Goal: Task Accomplishment & Management: Manage account settings

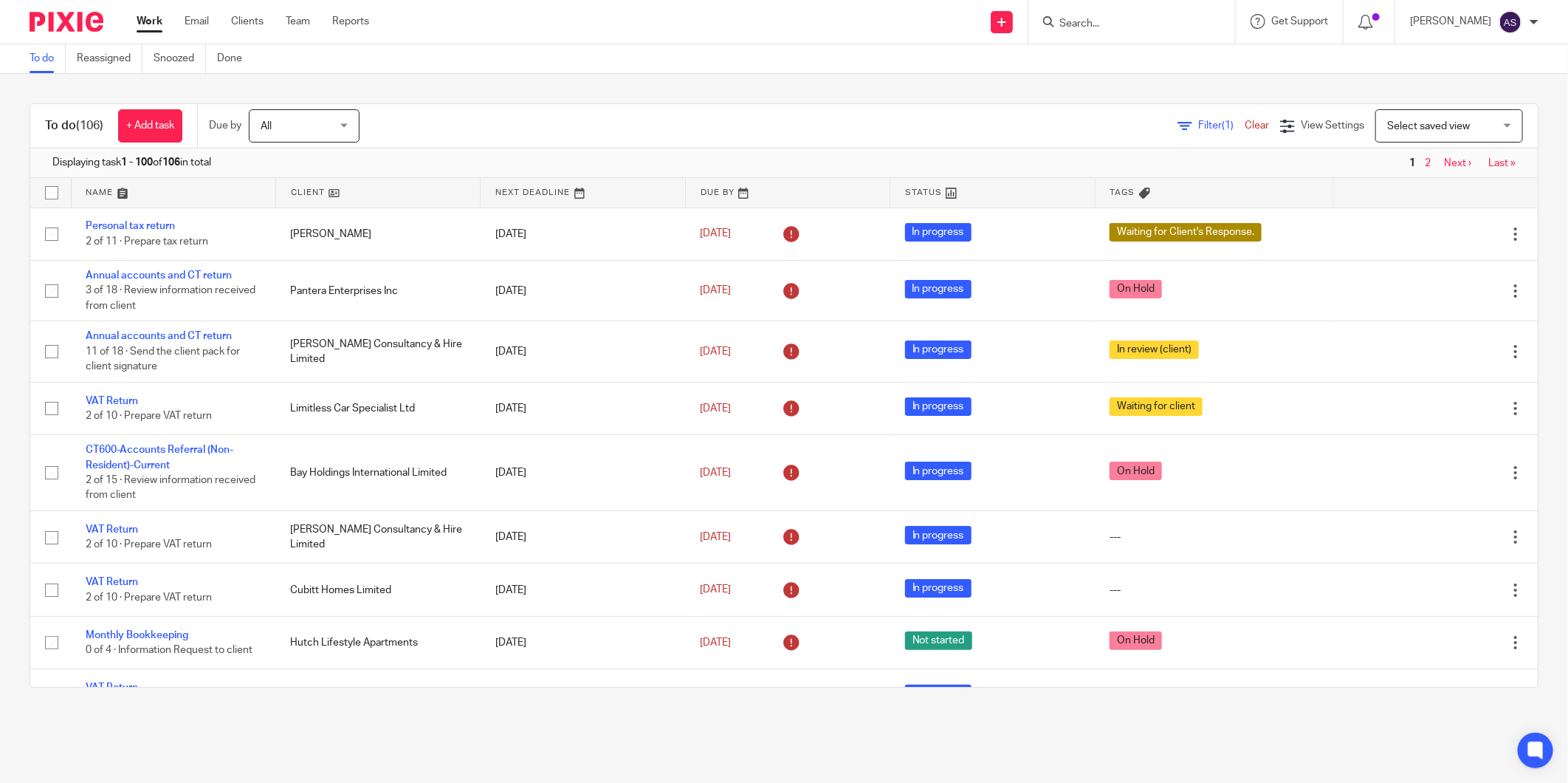
drag, startPoint x: 940, startPoint y: 89, endPoint x: 1013, endPoint y: 77, distance: 74.0
click at [942, 89] on div "To do (106) + Add task Due by All All Today Tomorrow This week Next week This m…" at bounding box center [784, 395] width 1568 height 643
click at [1074, 40] on div at bounding box center [1132, 21] width 207 height 44
click at [1083, 23] on input "Search" at bounding box center [1124, 24] width 133 height 13
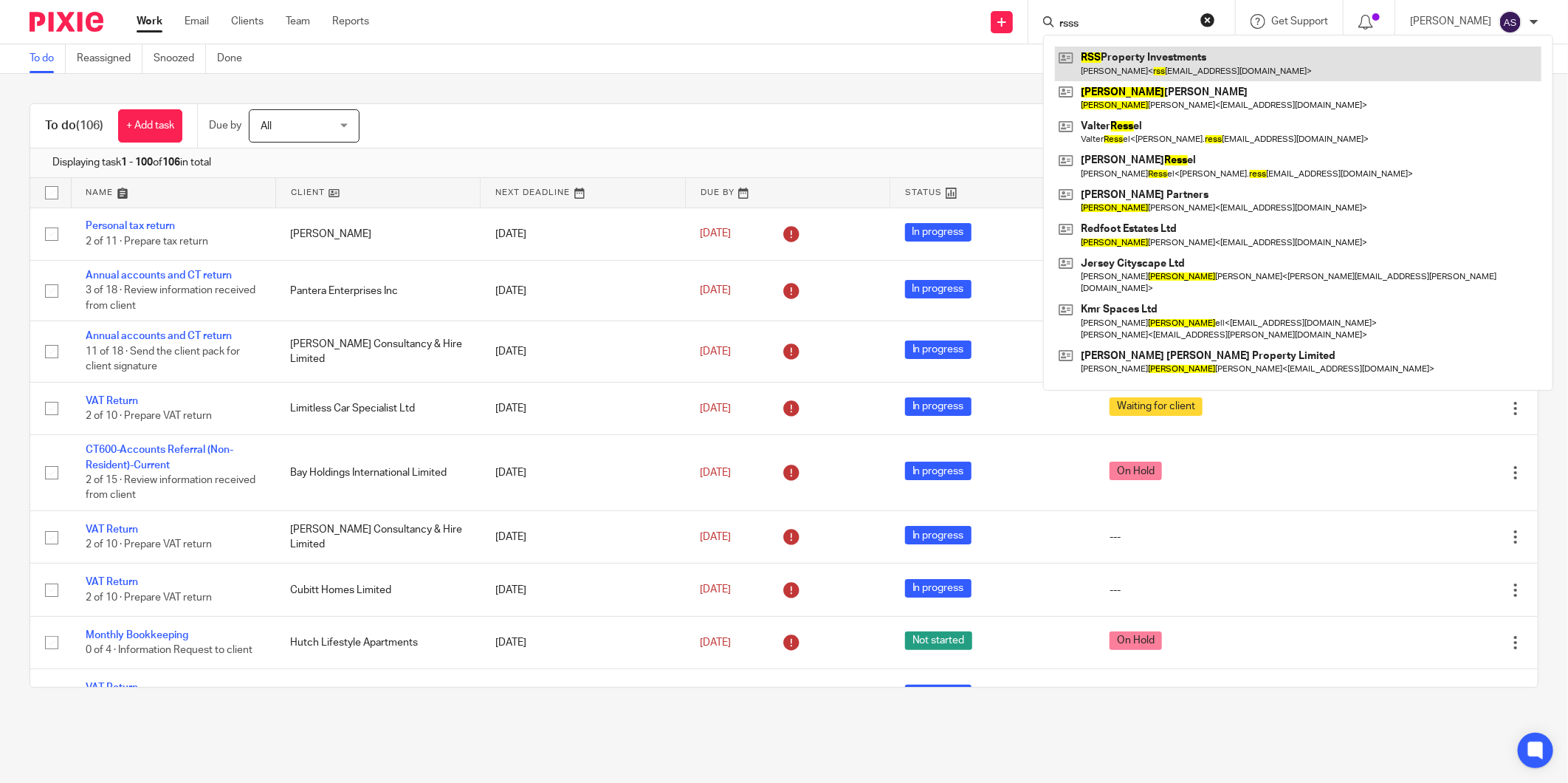
type input "rsss"
click at [1141, 54] on link at bounding box center [1299, 64] width 487 height 34
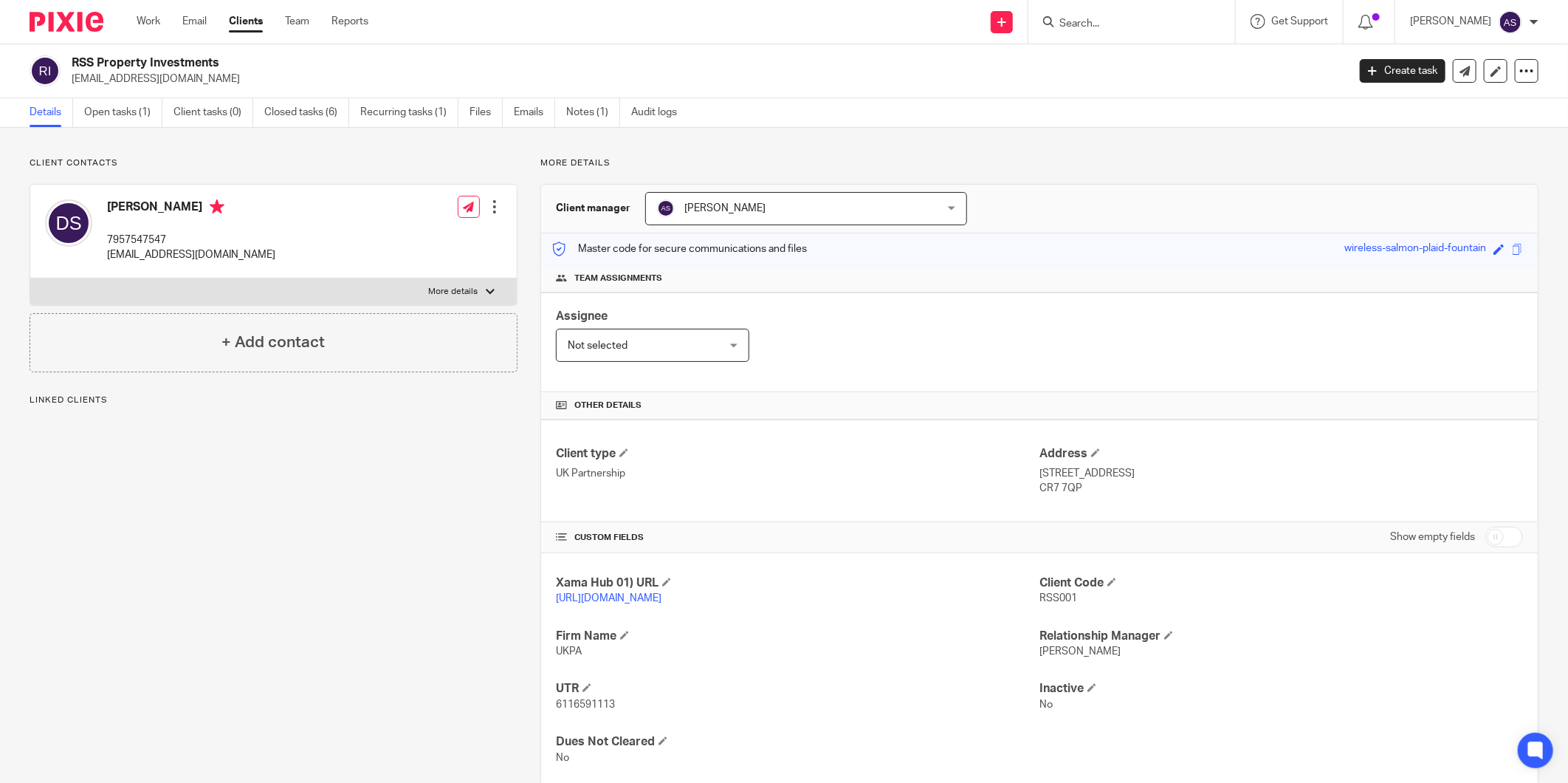
click at [1131, 23] on input "Search" at bounding box center [1124, 24] width 133 height 13
type input "7 points"
click at [1185, 77] on link at bounding box center [1185, 64] width 261 height 34
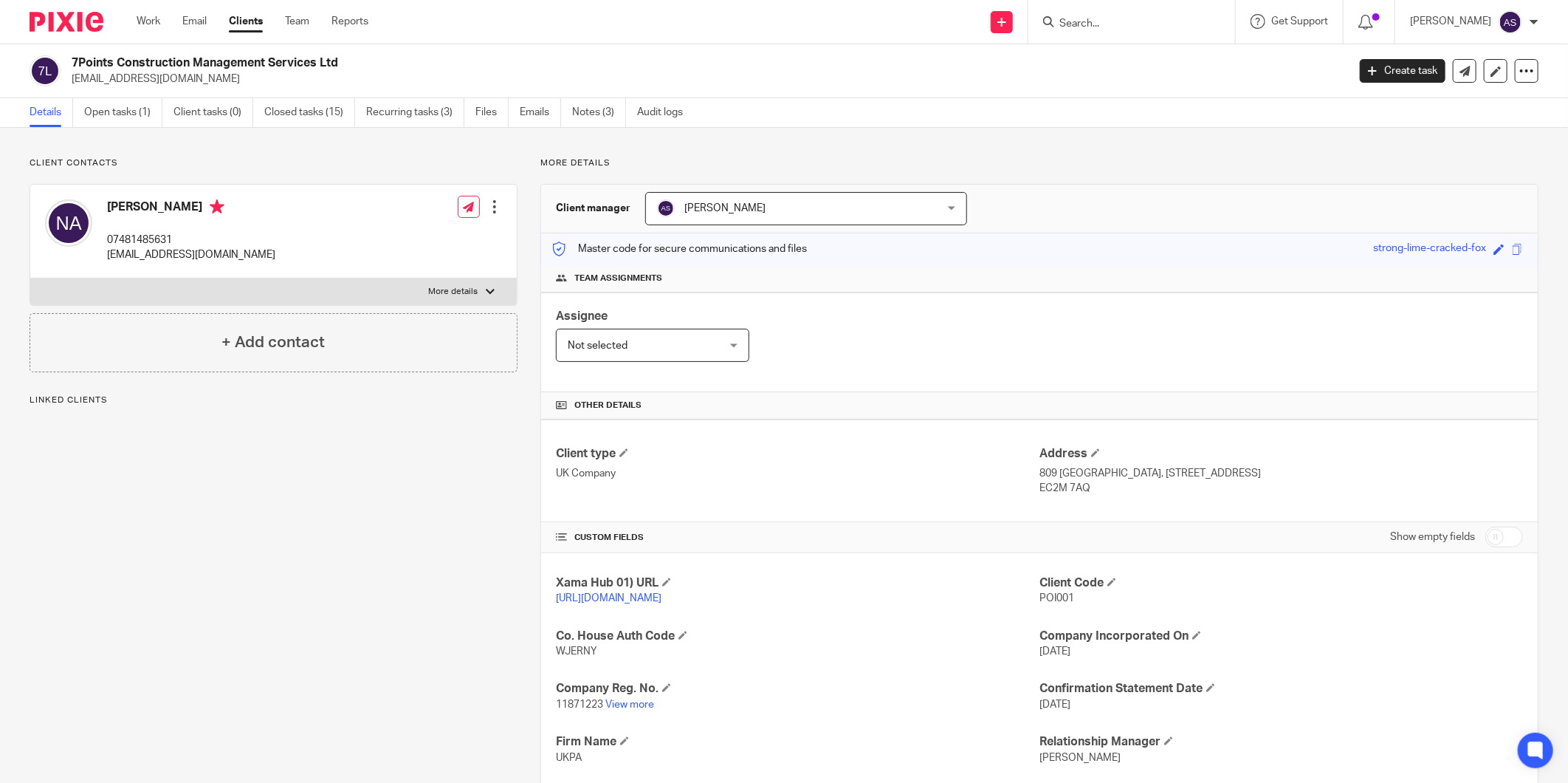
scroll to position [82, 0]
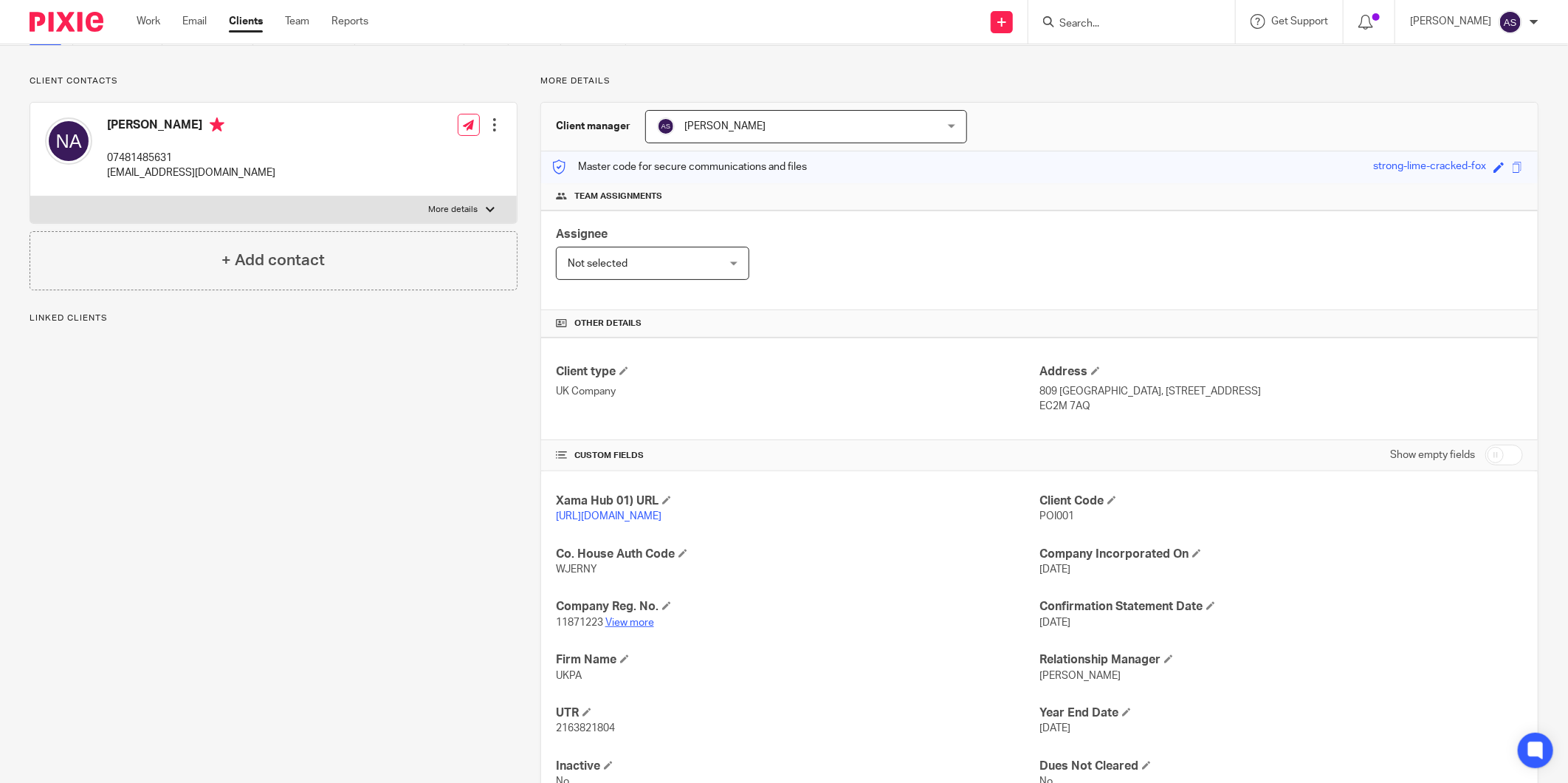
click at [630, 625] on link "View more" at bounding box center [630, 622] width 49 height 11
click at [1128, 18] on input "Search" at bounding box center [1124, 24] width 133 height 13
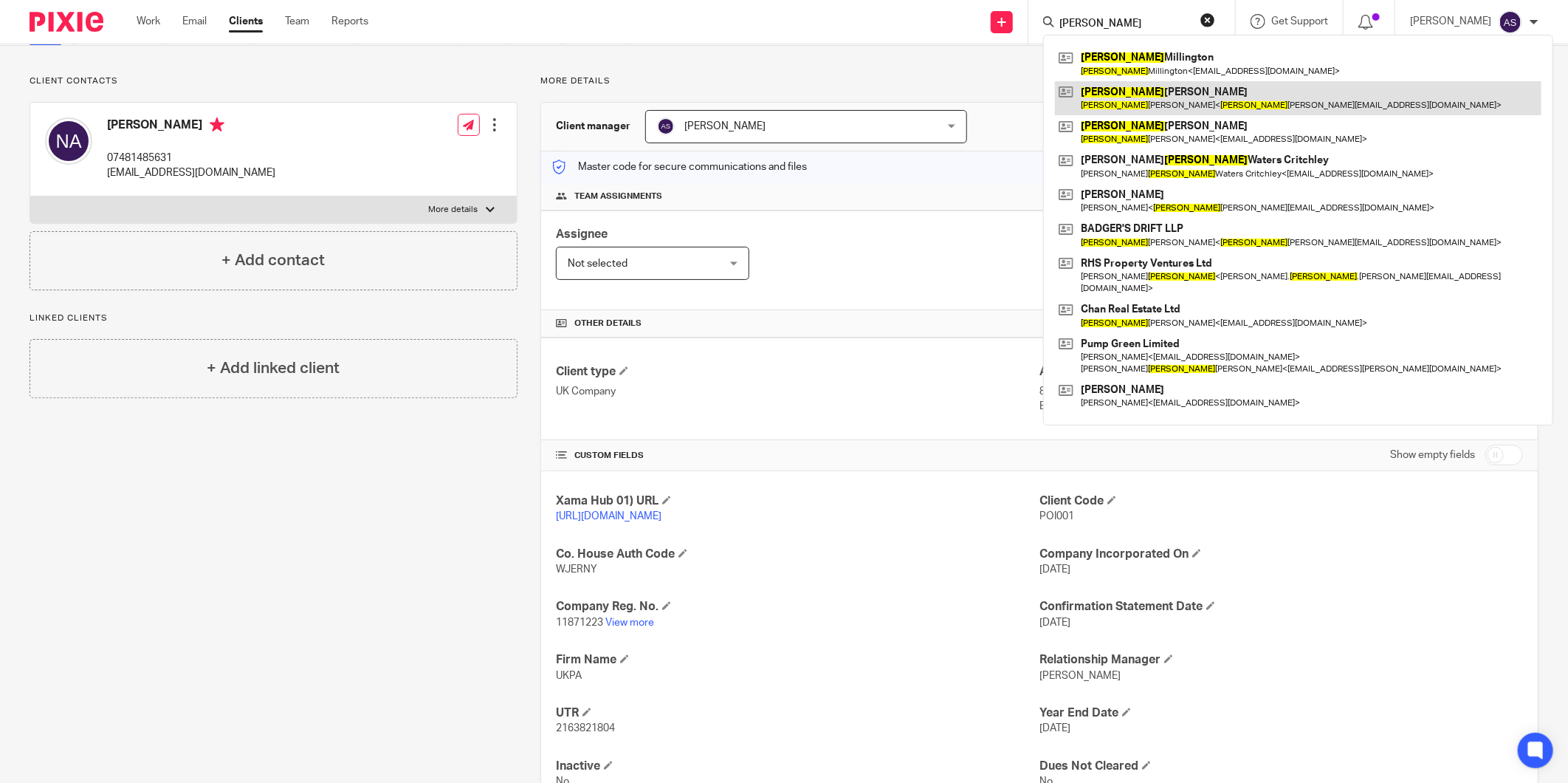
type input "harry"
click at [1156, 109] on link at bounding box center [1299, 98] width 487 height 34
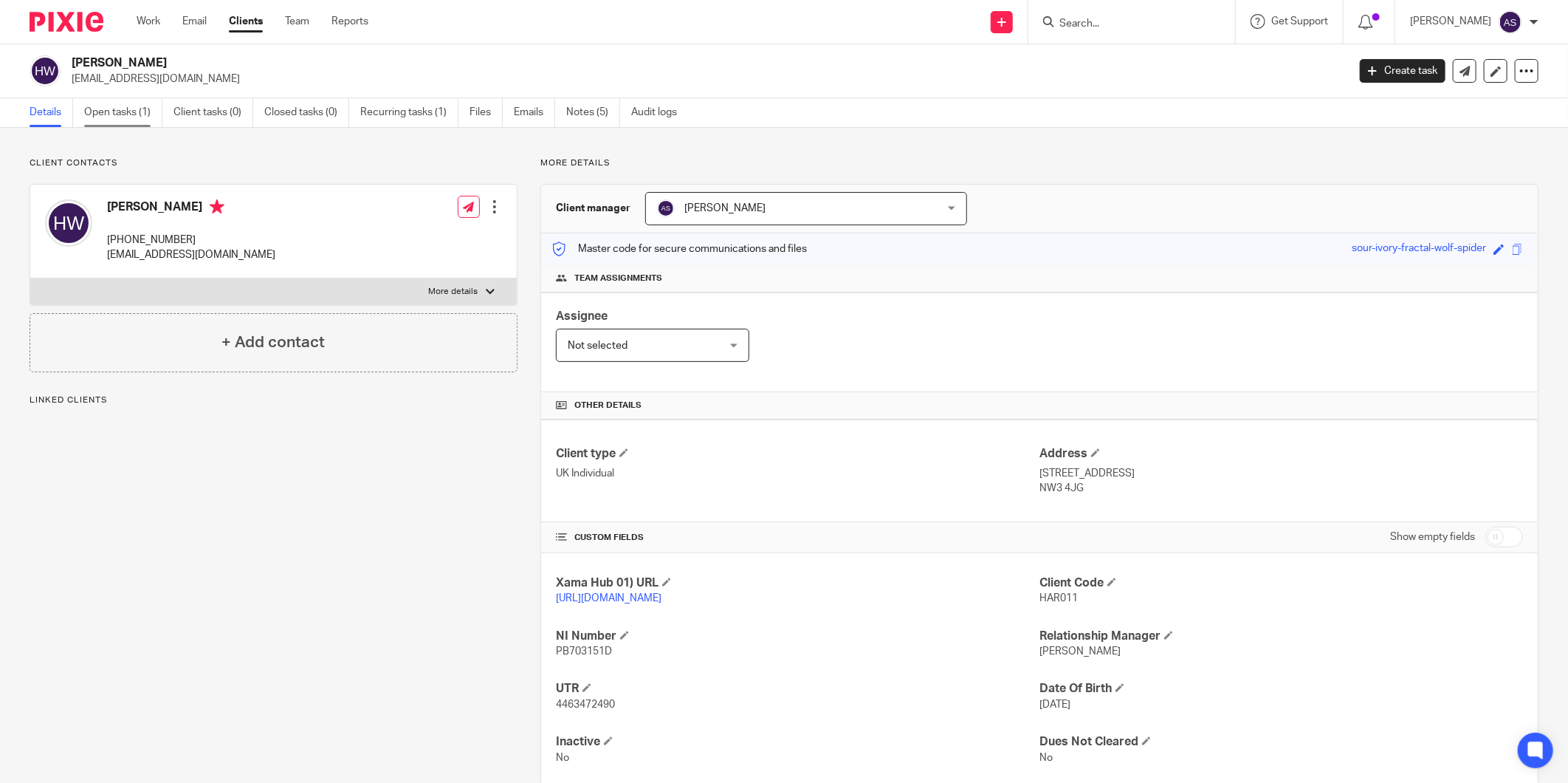
click at [129, 120] on link "Open tasks (1)" at bounding box center [123, 113] width 78 height 29
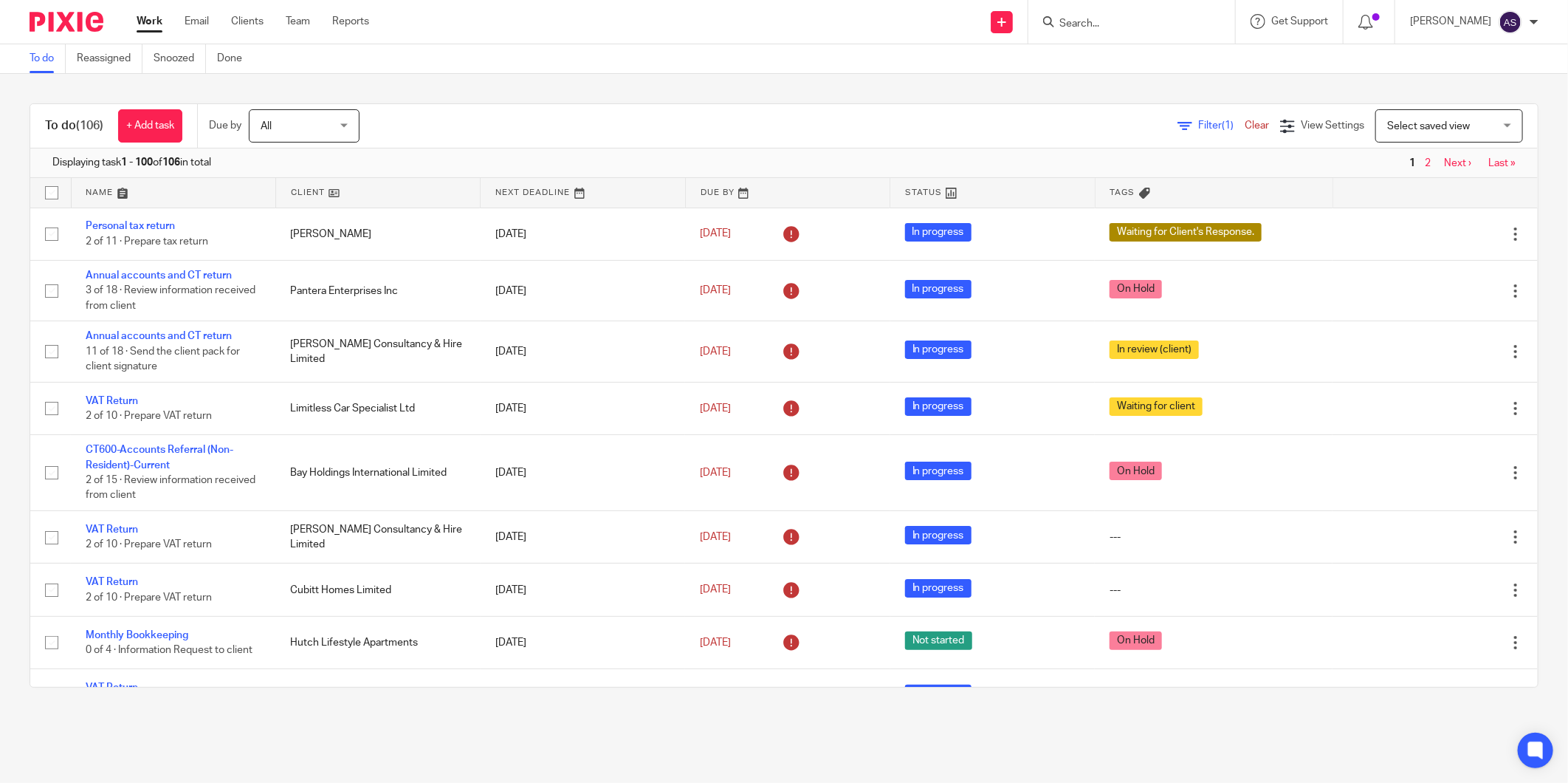
click at [1132, 20] on input "Search" at bounding box center [1124, 24] width 133 height 13
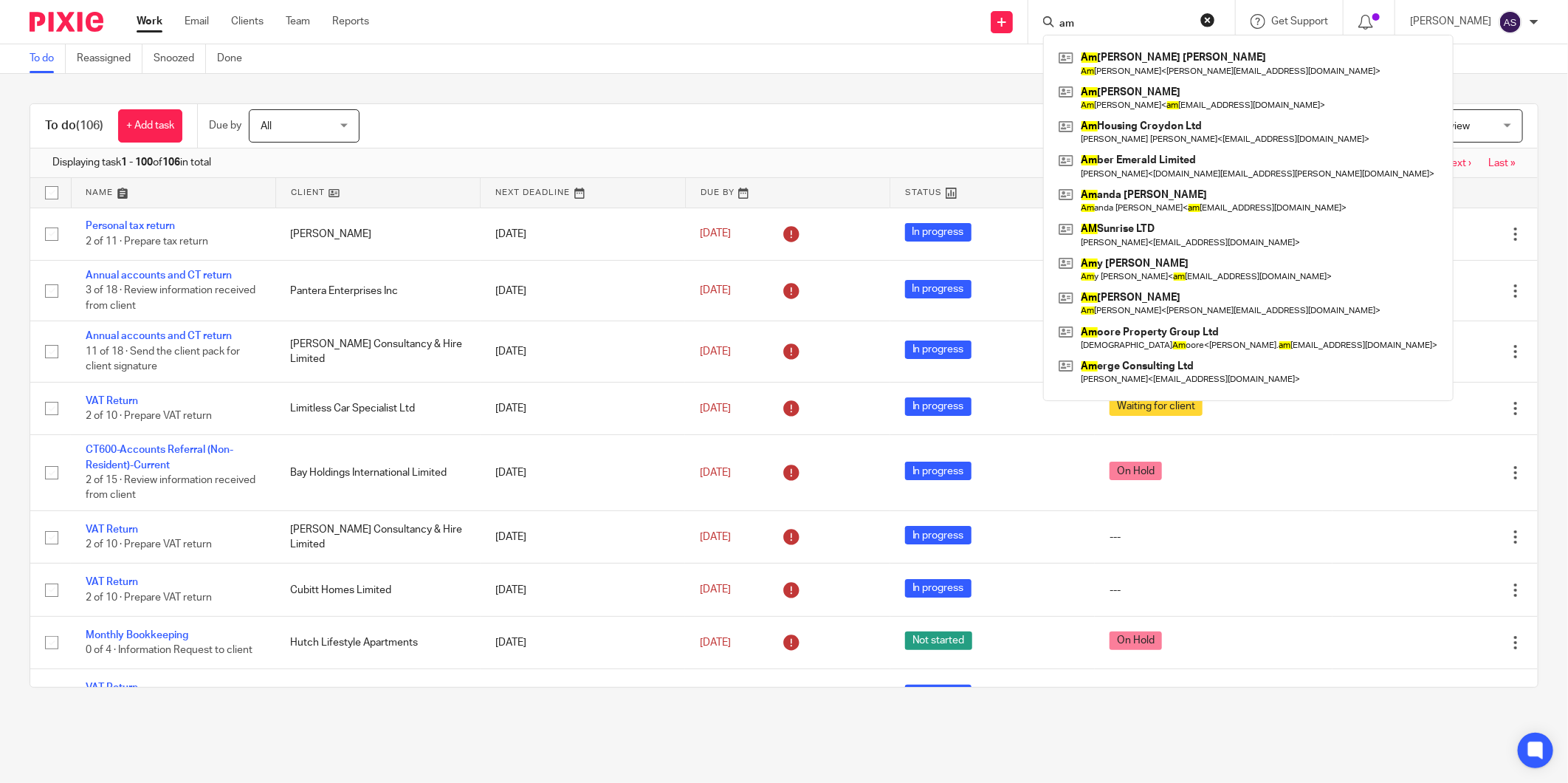
type input "a"
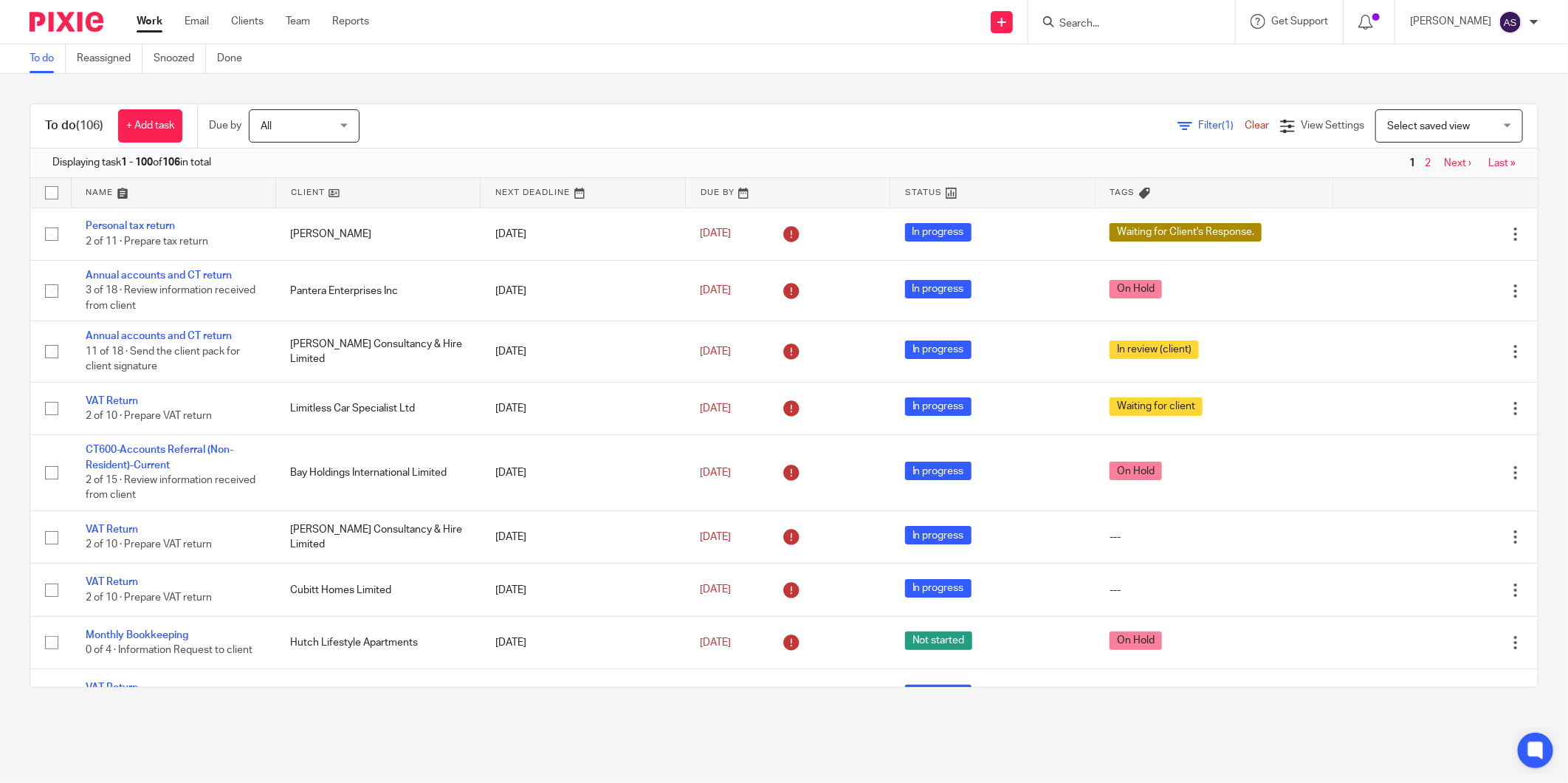
click at [1132, 30] on input "Search" at bounding box center [1124, 24] width 133 height 13
paste input "AIMOCS"
type input "AIMOCS"
click at [1149, 60] on link at bounding box center [1180, 70] width 249 height 46
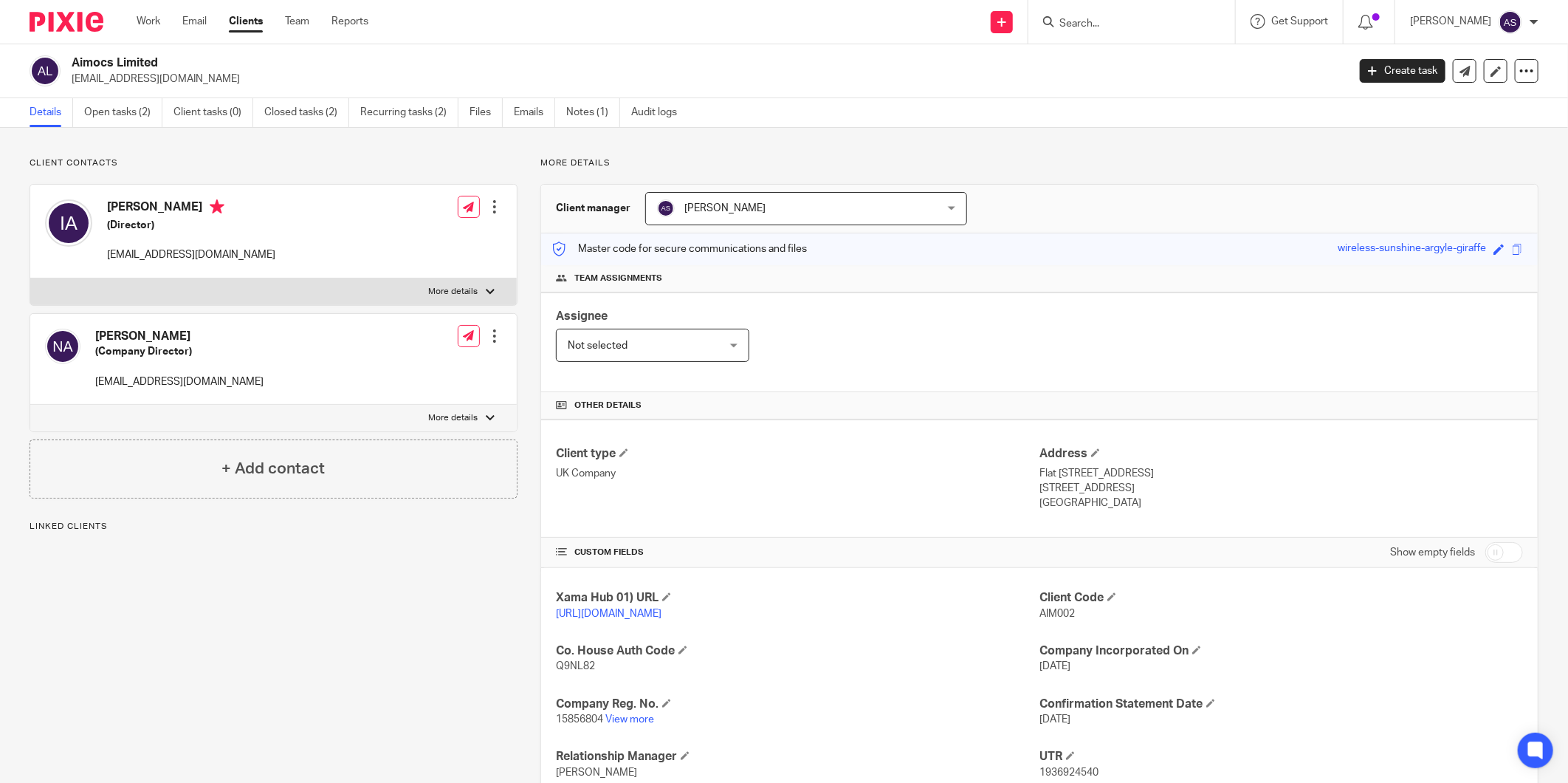
scroll to position [157, 0]
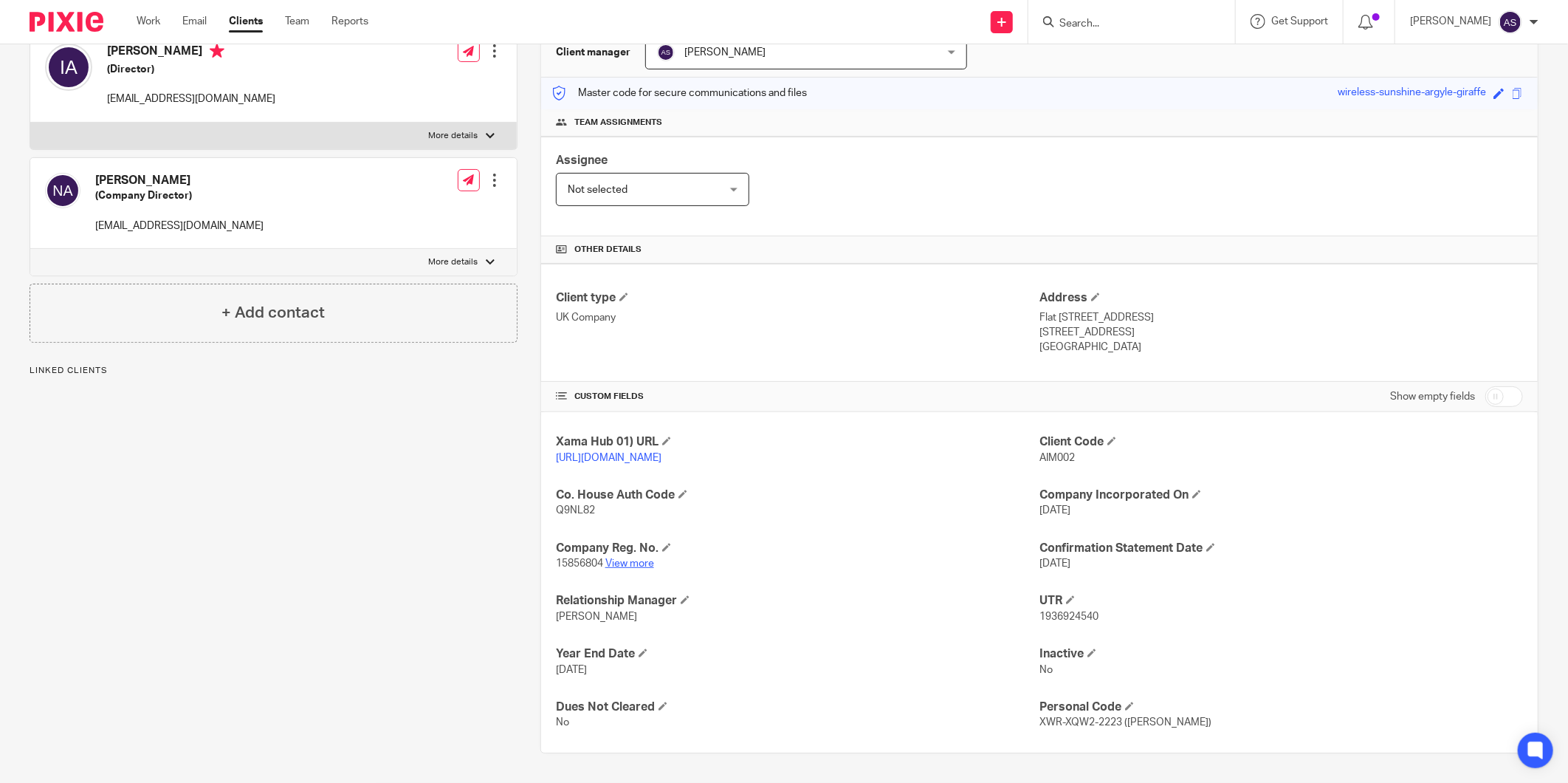
click at [636, 567] on link "View more" at bounding box center [630, 563] width 49 height 11
click at [1103, 21] on input "Search" at bounding box center [1124, 24] width 133 height 13
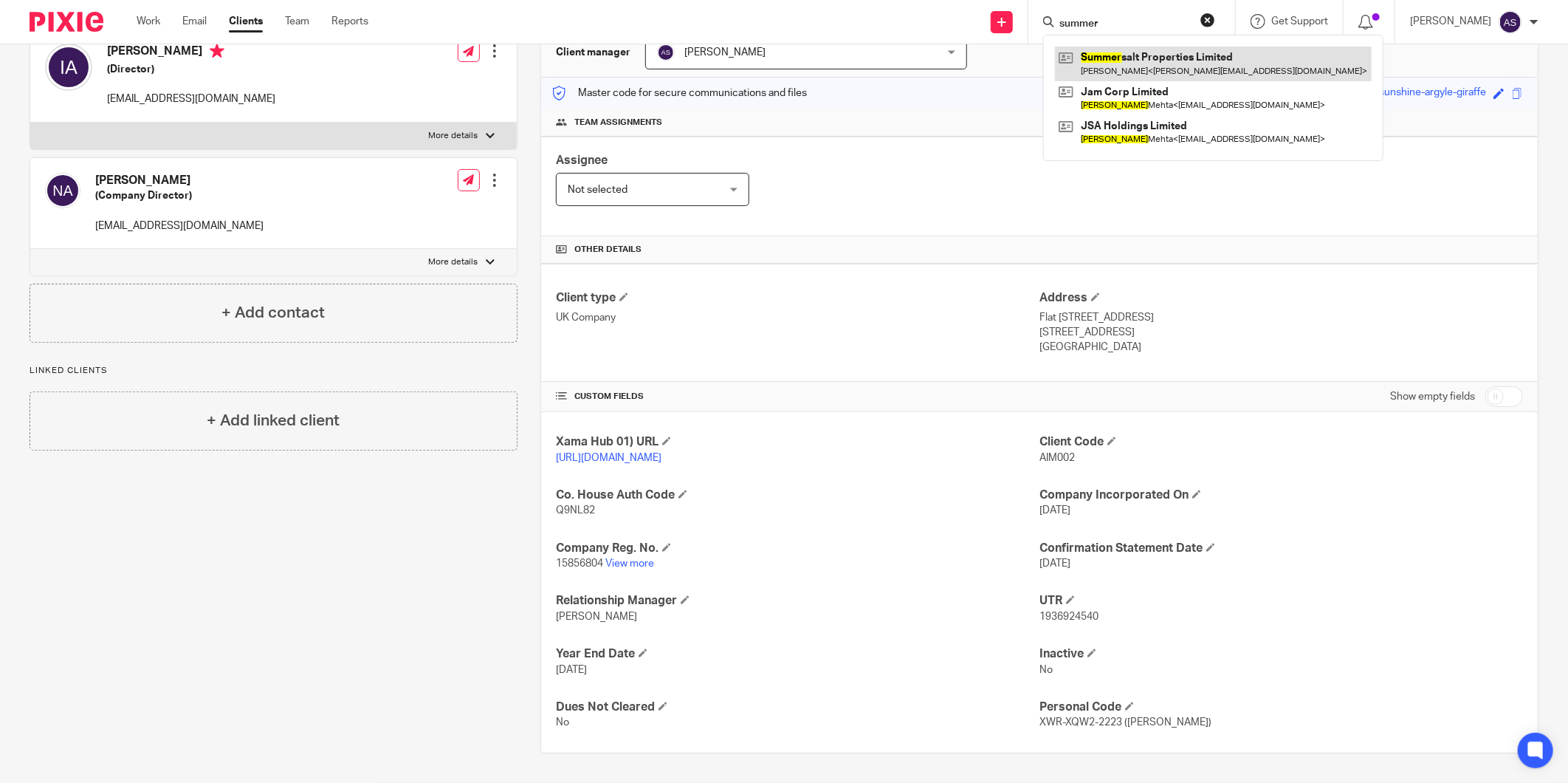
type input "summer"
click at [1147, 65] on link at bounding box center [1214, 64] width 317 height 34
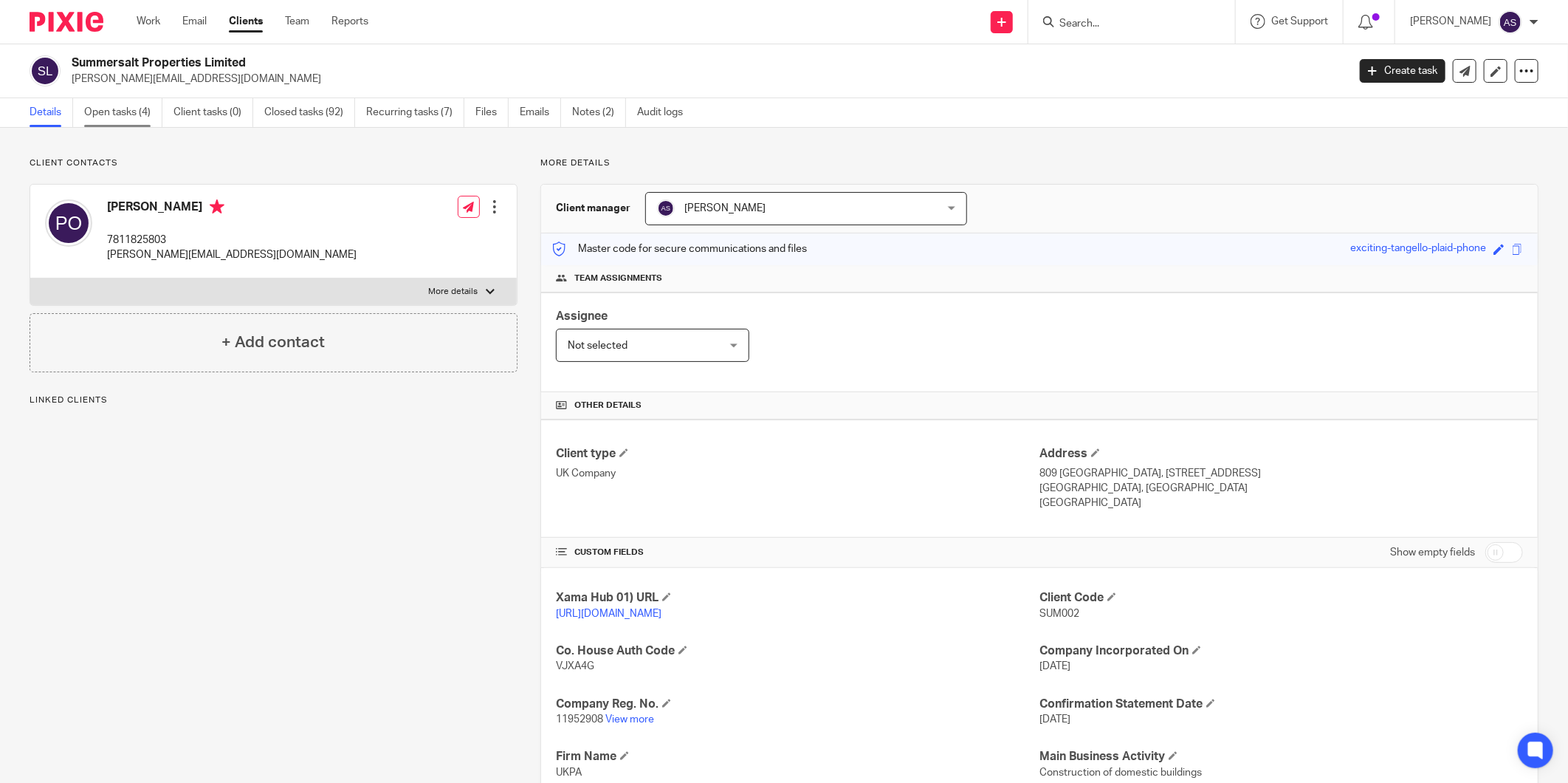
click at [109, 105] on link "Open tasks (4)" at bounding box center [123, 113] width 78 height 29
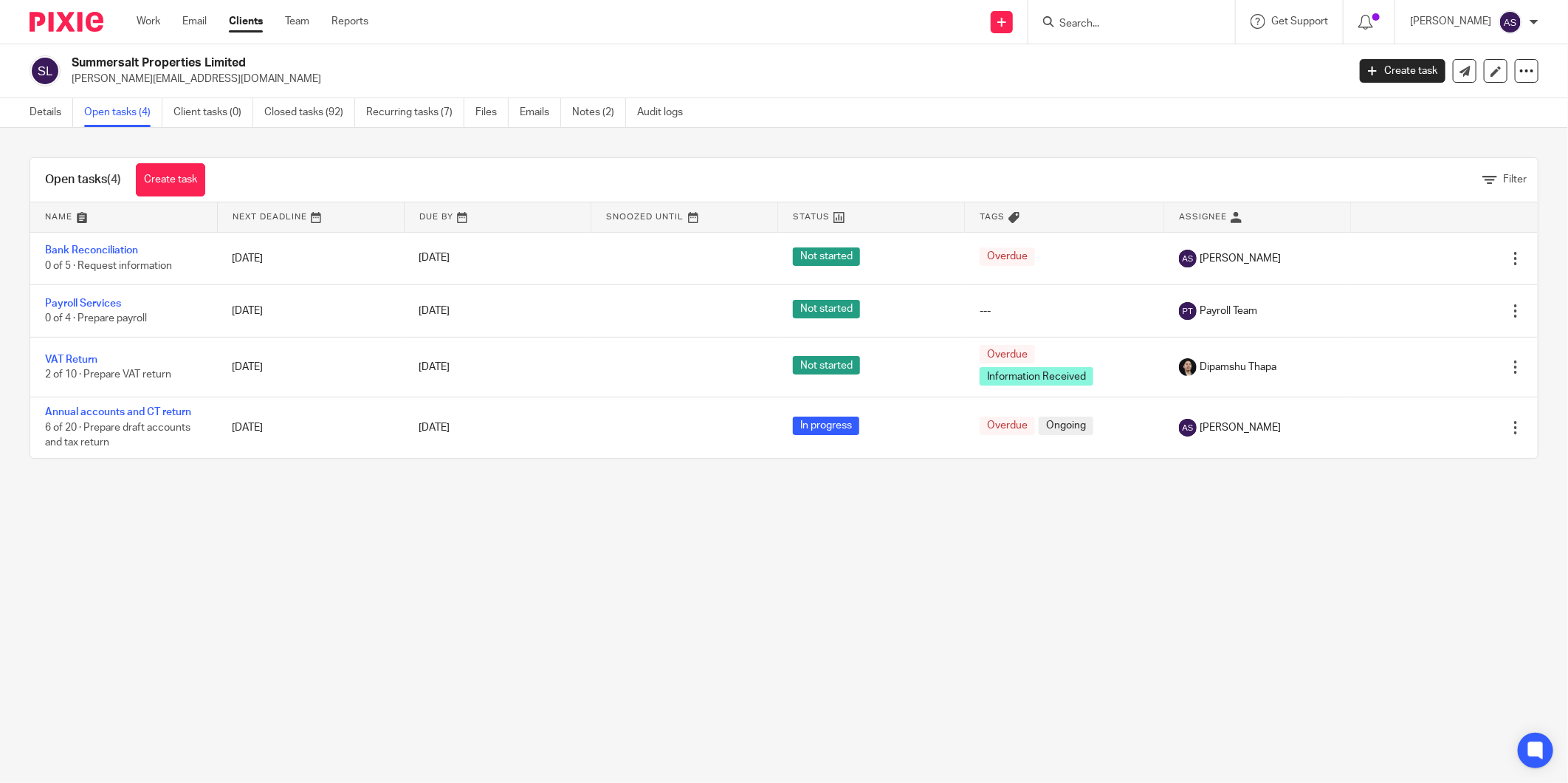
click at [979, 690] on main "Summersalt Properties Limited [PERSON_NAME][EMAIL_ADDRESS][DOMAIN_NAME] Create …" at bounding box center [784, 391] width 1568 height 783
